Goal: Find contact information: Find contact information

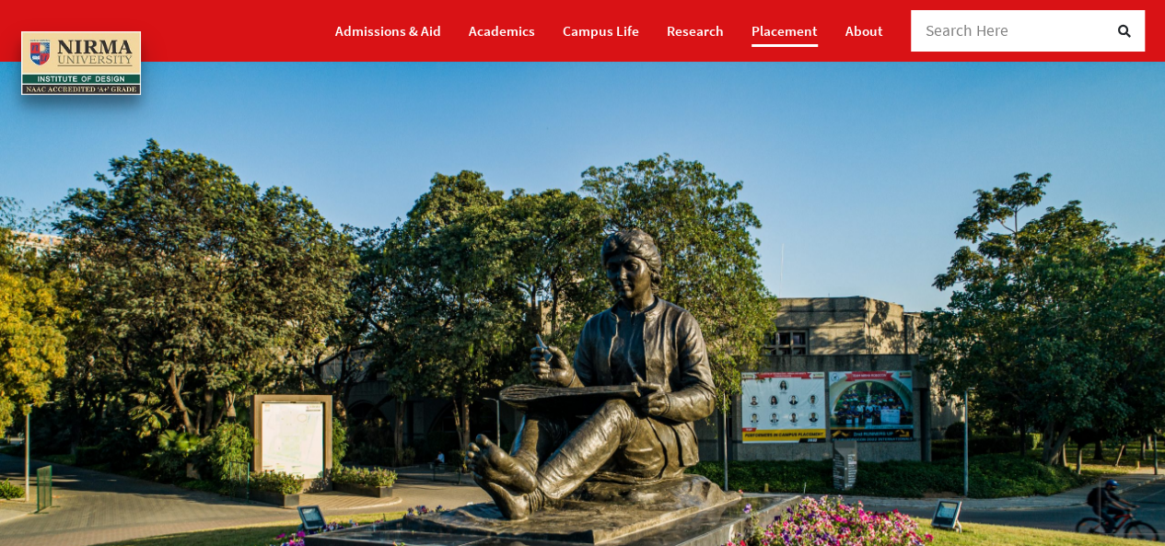
click at [795, 27] on link "Placement" at bounding box center [784, 31] width 66 height 32
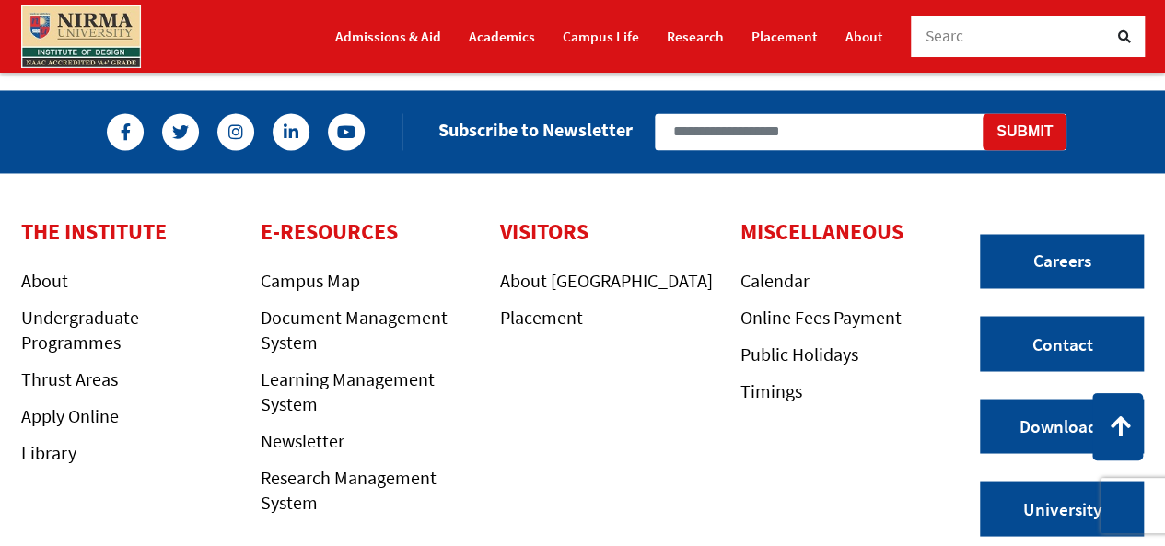
scroll to position [1604, 0]
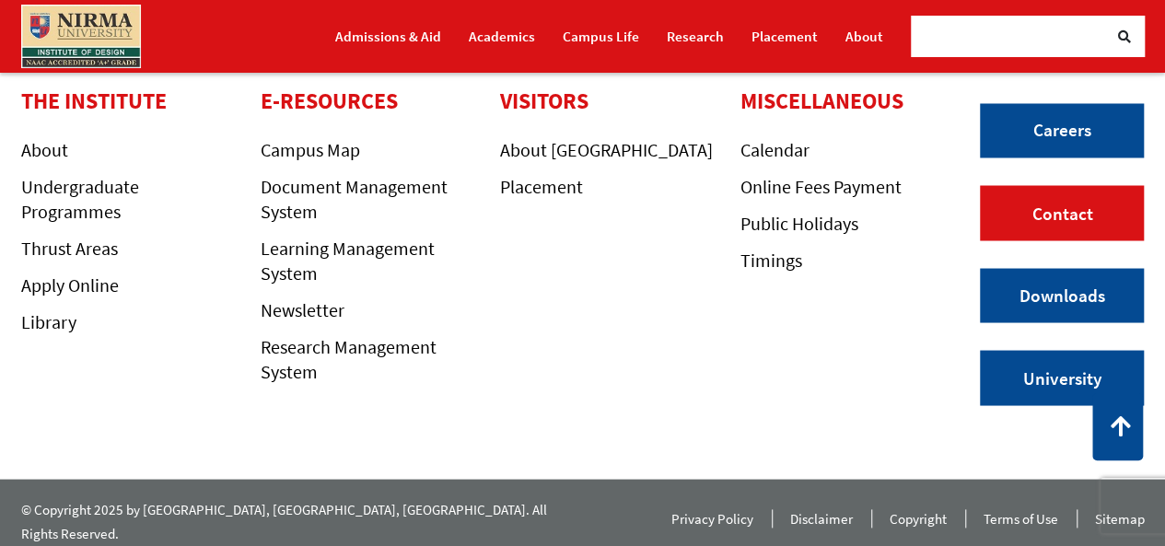
click at [1050, 217] on link "Contact" at bounding box center [1062, 212] width 164 height 55
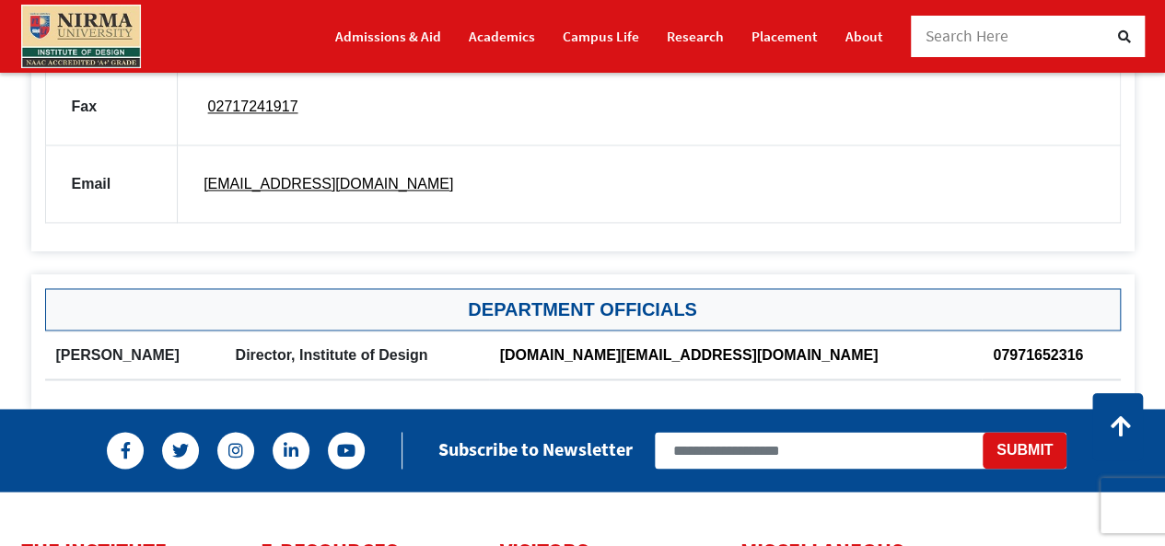
scroll to position [1284, 0]
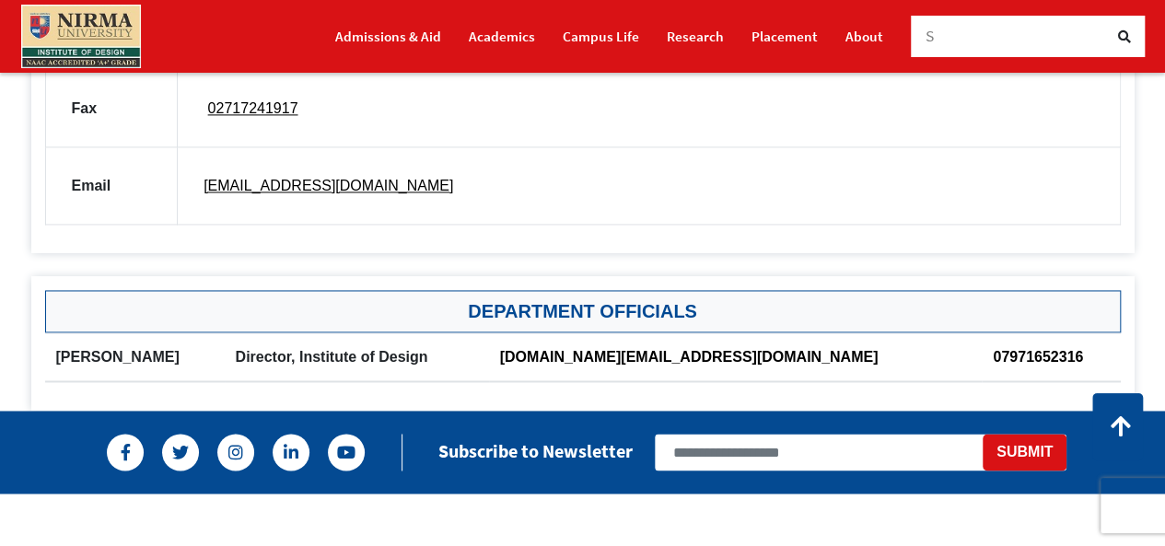
drag, startPoint x: 812, startPoint y: 353, endPoint x: 586, endPoint y: 354, distance: 226.5
click at [586, 354] on tr "[PERSON_NAME] Director, Institute of Design [DOMAIN_NAME][EMAIL_ADDRESS][DOMAIN…" at bounding box center [582, 356] width 1075 height 49
drag, startPoint x: 586, startPoint y: 354, endPoint x: 802, endPoint y: 345, distance: 216.5
click at [802, 345] on tr "[PERSON_NAME] Director, Institute of Design [DOMAIN_NAME][EMAIL_ADDRESS][DOMAIN…" at bounding box center [582, 356] width 1075 height 49
drag, startPoint x: 802, startPoint y: 345, endPoint x: 604, endPoint y: 348, distance: 198.0
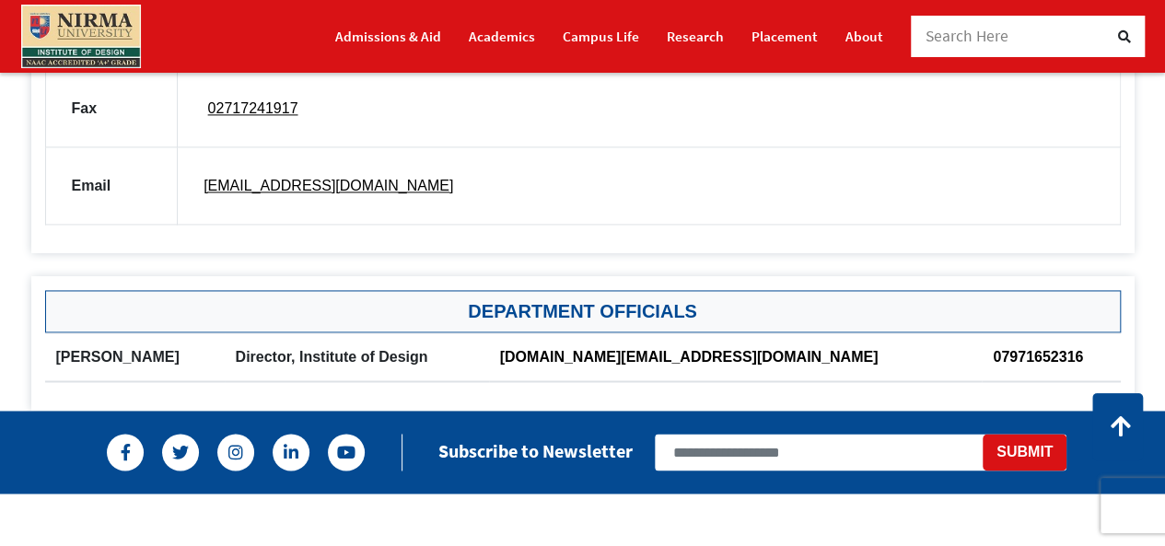
click at [604, 348] on th "[DOMAIN_NAME][EMAIL_ADDRESS][DOMAIN_NAME]" at bounding box center [736, 356] width 494 height 49
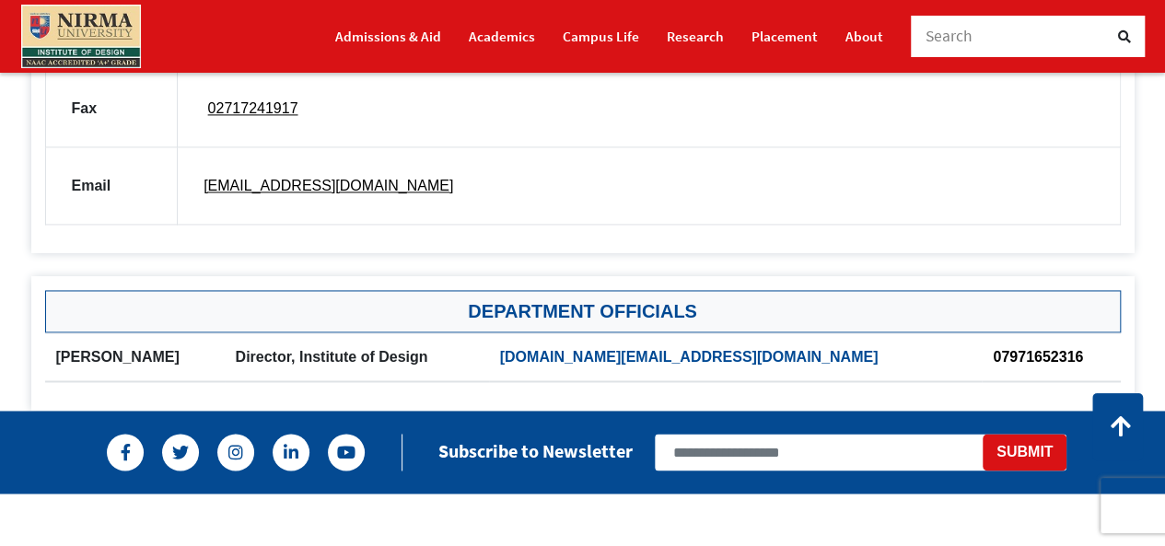
drag, startPoint x: 601, startPoint y: 339, endPoint x: 785, endPoint y: 342, distance: 184.2
click at [785, 342] on th "[DOMAIN_NAME][EMAIL_ADDRESS][DOMAIN_NAME]" at bounding box center [736, 356] width 494 height 49
drag, startPoint x: 1052, startPoint y: 346, endPoint x: 928, endPoint y: 346, distance: 124.3
click at [928, 346] on tr "[PERSON_NAME] Director, Institute of Design [DOMAIN_NAME][EMAIL_ADDRESS][DOMAIN…" at bounding box center [582, 356] width 1075 height 49
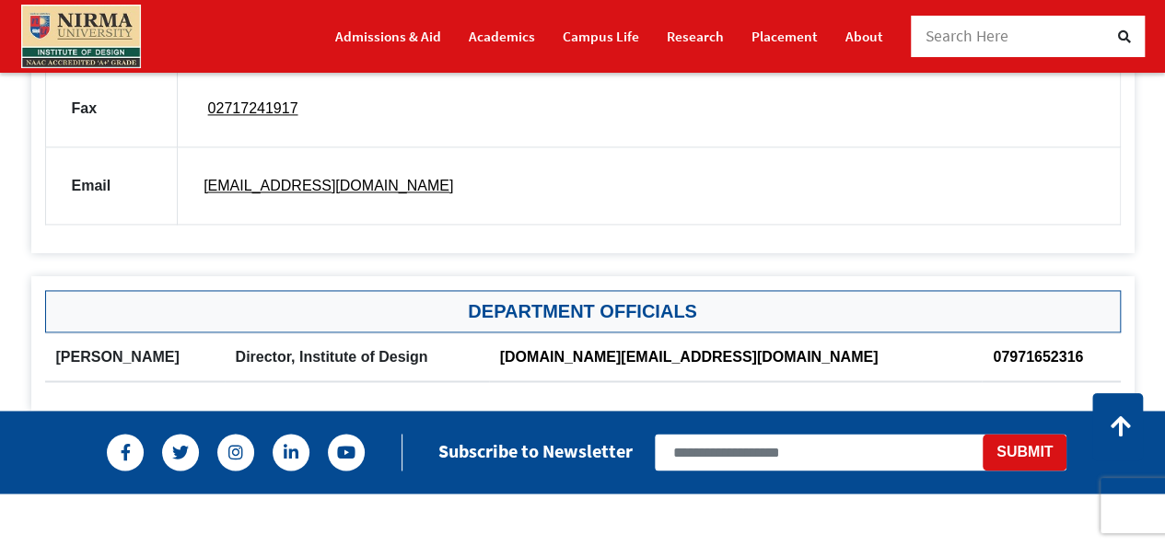
drag, startPoint x: 48, startPoint y: 354, endPoint x: 149, endPoint y: 353, distance: 101.3
click at [149, 353] on th "[PERSON_NAME]" at bounding box center [135, 356] width 180 height 49
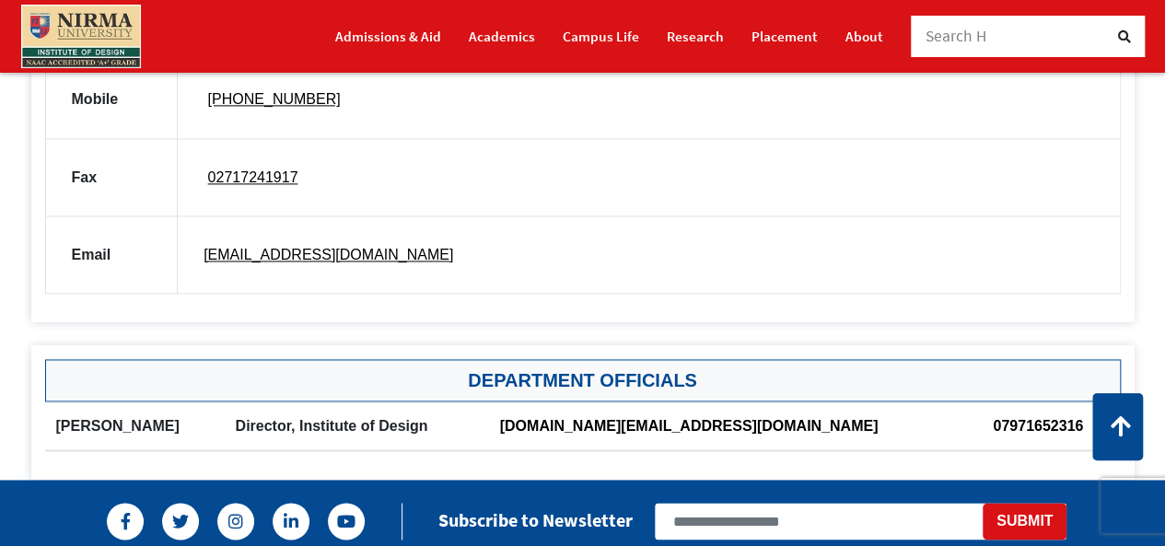
scroll to position [1213, 0]
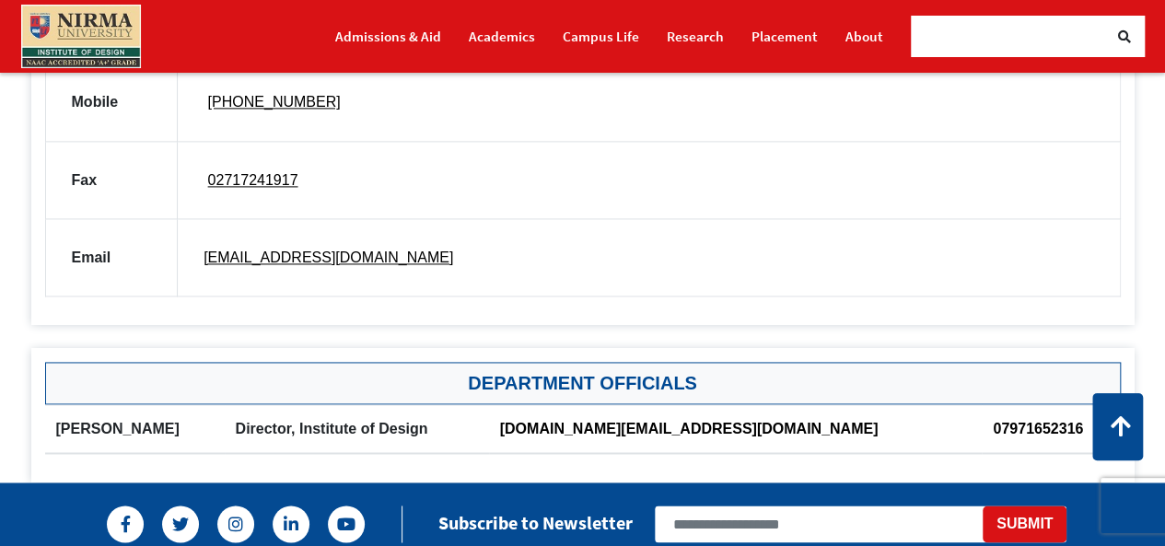
drag, startPoint x: 601, startPoint y: 417, endPoint x: 796, endPoint y: 416, distance: 194.3
click at [796, 416] on th "[DOMAIN_NAME][EMAIL_ADDRESS][DOMAIN_NAME]" at bounding box center [736, 428] width 494 height 49
